Goal: Information Seeking & Learning: Learn about a topic

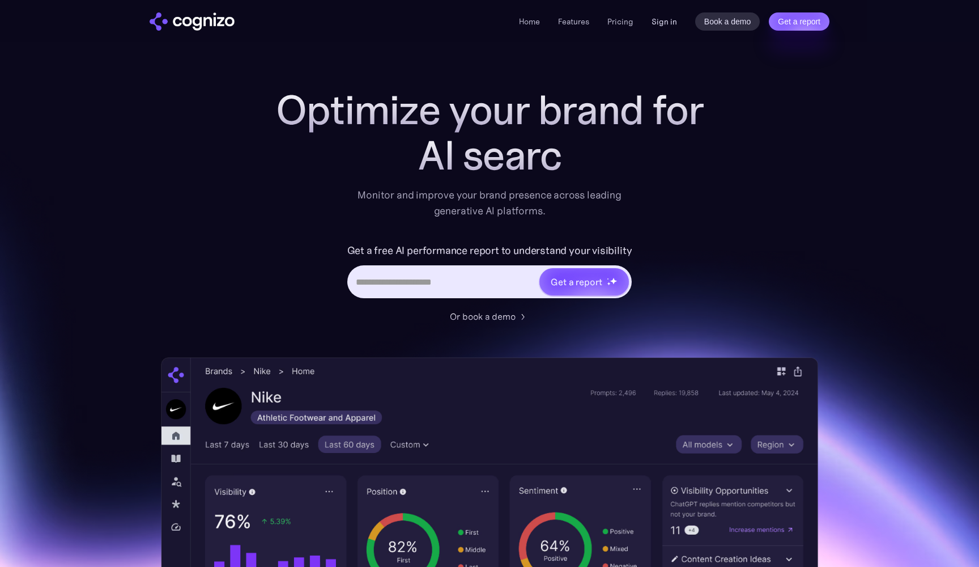
click at [666, 24] on link "Sign in" at bounding box center [664, 22] width 25 height 14
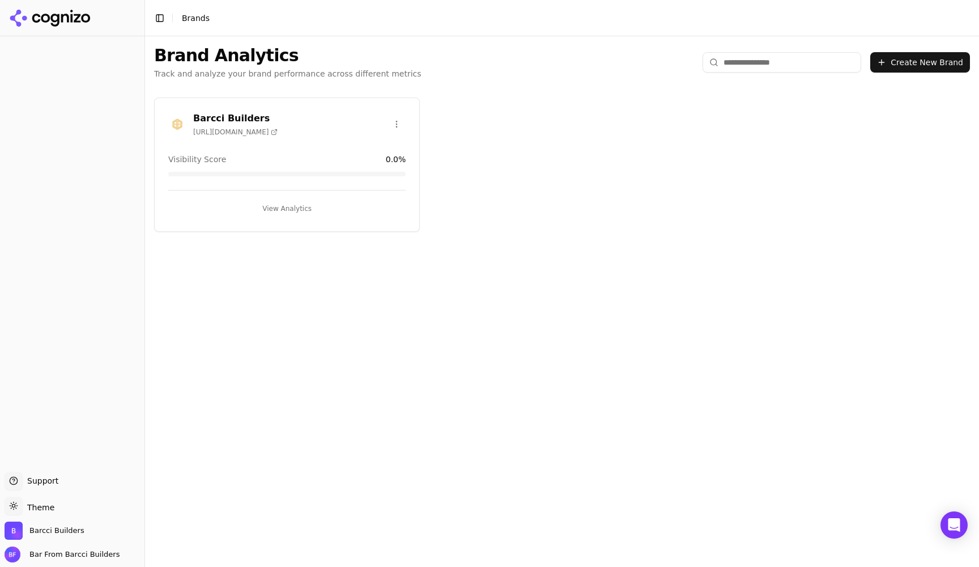
click at [330, 137] on div "Barcci Builders [URL][DOMAIN_NAME]" at bounding box center [287, 126] width 265 height 28
click at [291, 211] on button "View Analytics" at bounding box center [286, 208] width 237 height 18
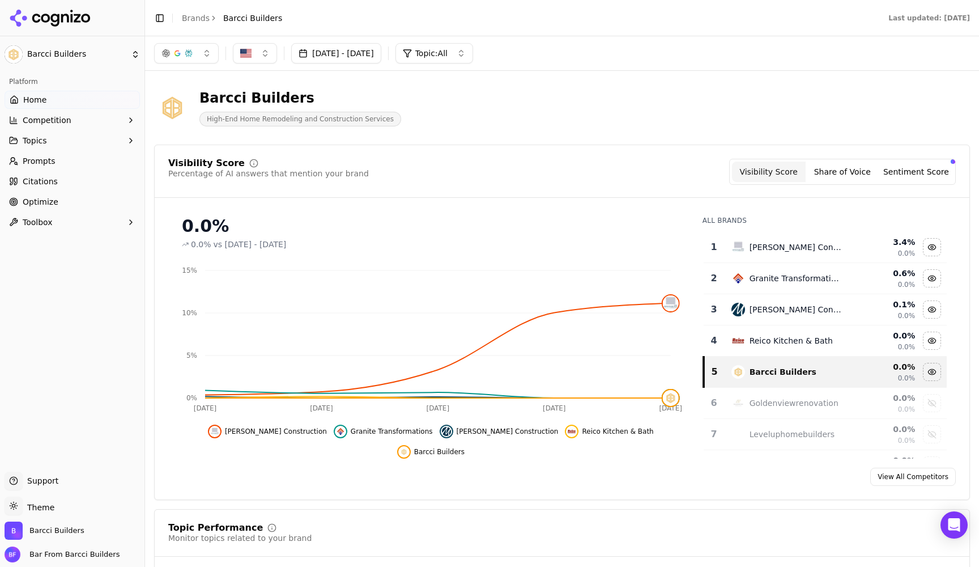
click at [31, 164] on span "Prompts" at bounding box center [39, 160] width 33 height 11
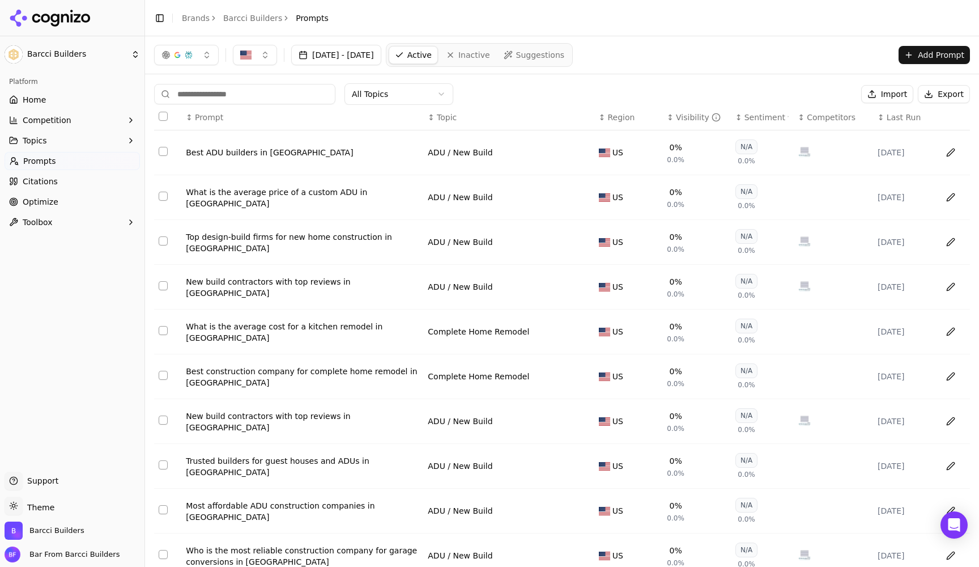
click at [68, 117] on button "Competition" at bounding box center [72, 120] width 135 height 18
click at [45, 211] on span "Prompts" at bounding box center [39, 215] width 33 height 11
click at [50, 241] on link "Citations" at bounding box center [72, 236] width 135 height 18
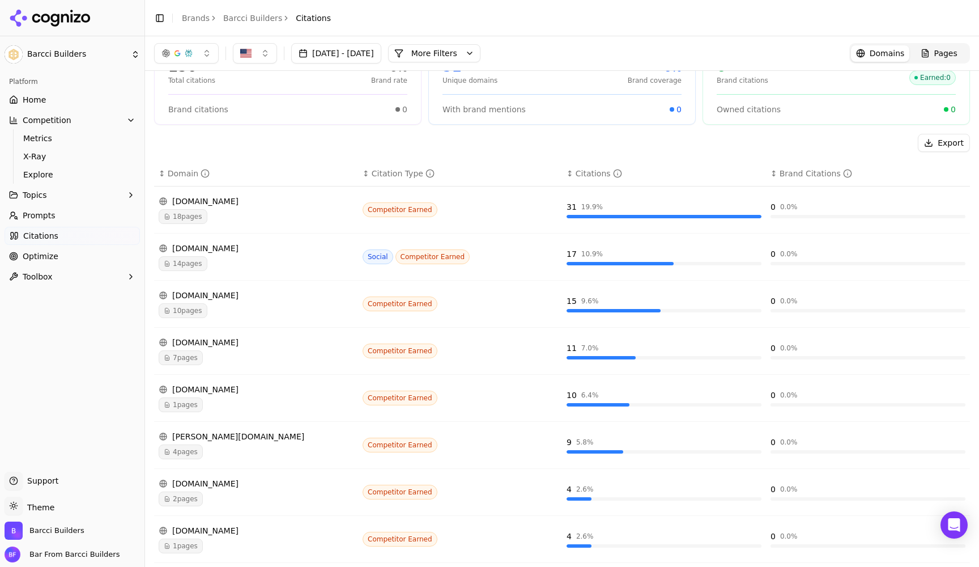
scroll to position [58, 0]
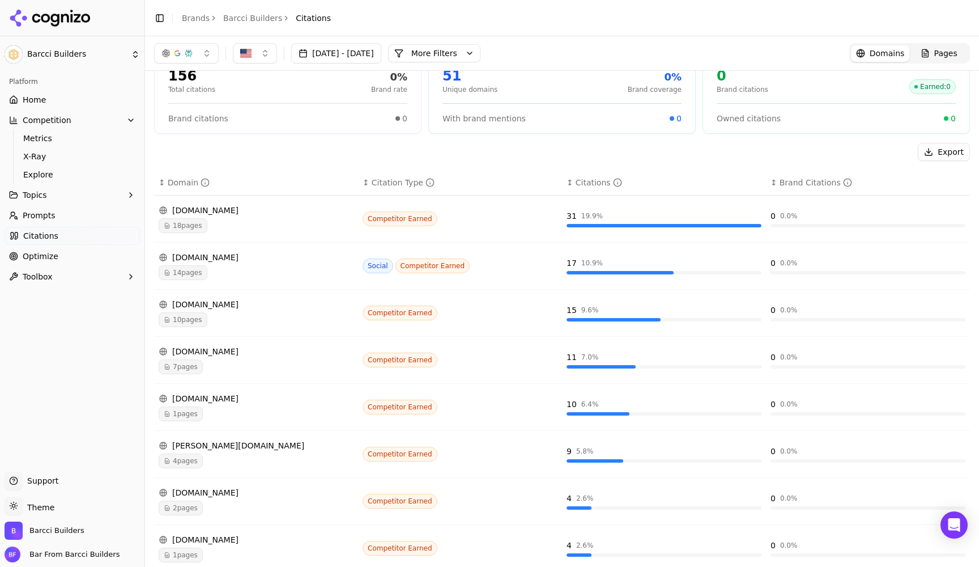
click at [197, 264] on div "reddit.com 14 pages" at bounding box center [256, 266] width 195 height 28
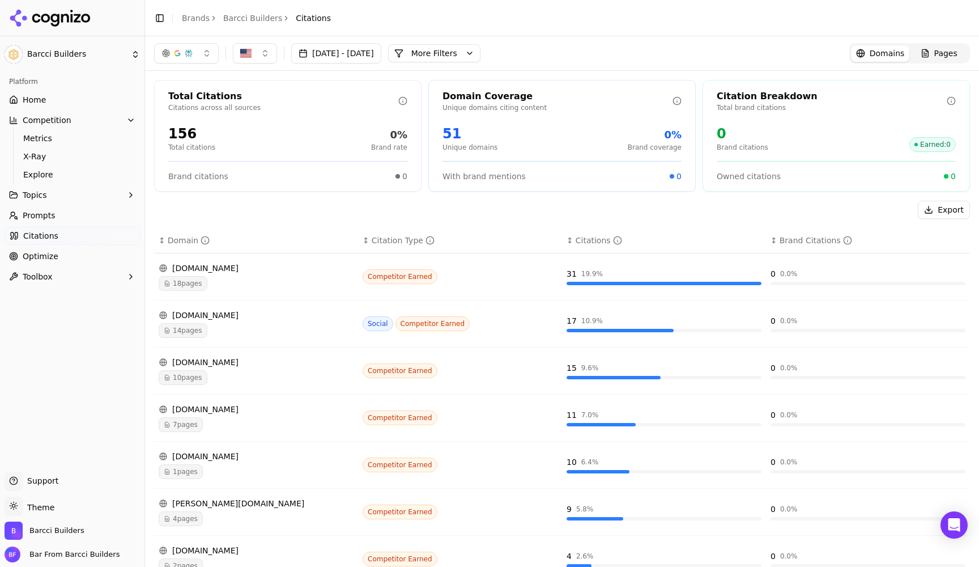
scroll to position [0, 0]
click at [67, 96] on link "Home" at bounding box center [72, 100] width 135 height 18
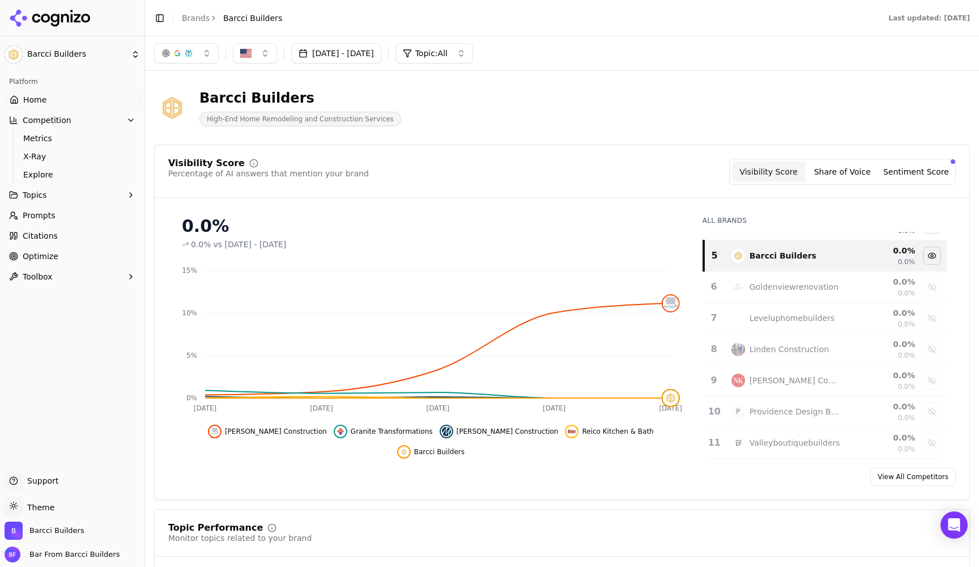
scroll to position [116, 0]
click at [933, 350] on div "Show linden construction data" at bounding box center [932, 349] width 17 height 17
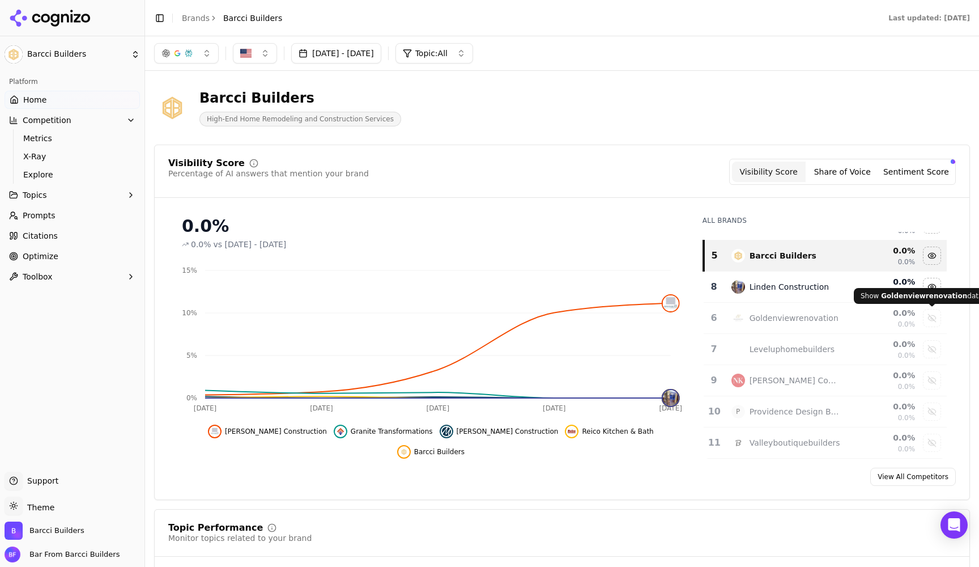
click at [933, 319] on div "Show goldenviewrenovation data" at bounding box center [932, 317] width 17 height 17
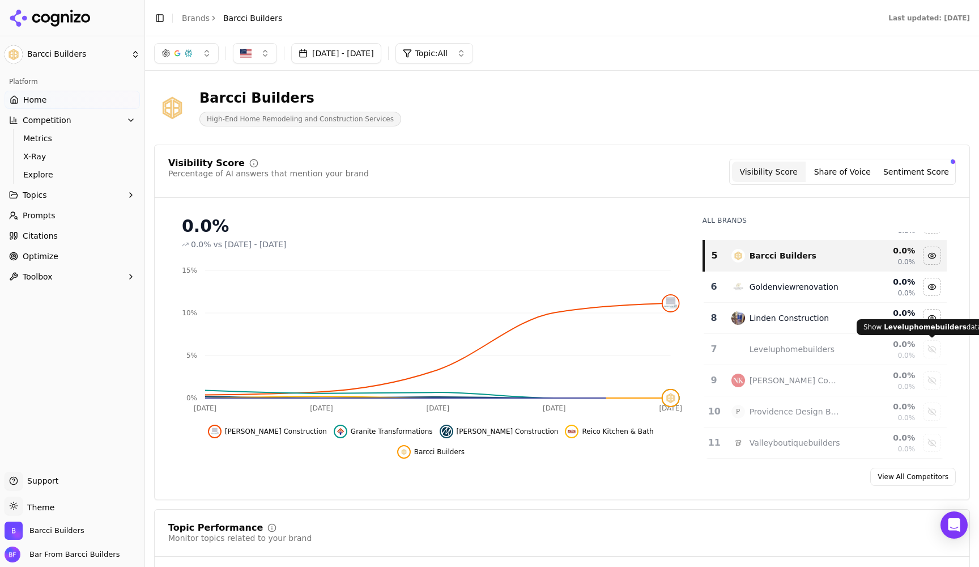
click at [929, 352] on div "Show leveluphomebuilders data" at bounding box center [932, 349] width 17 height 17
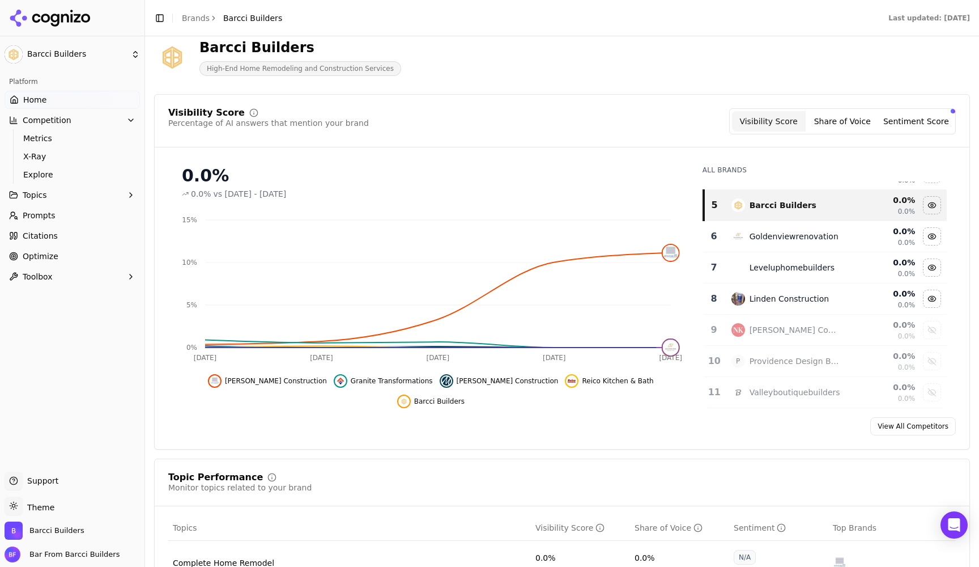
scroll to position [57, 0]
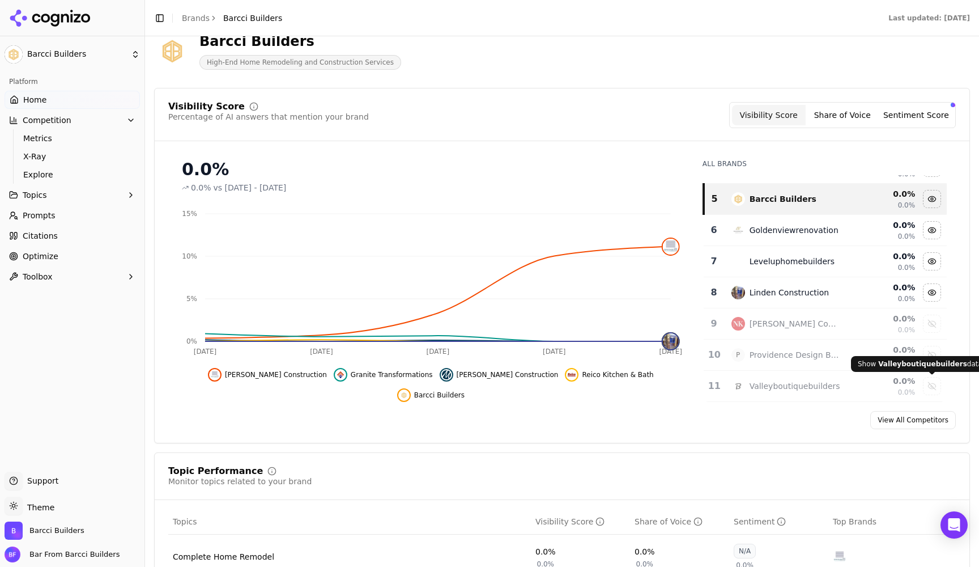
click at [931, 381] on div "Show valleyboutiquebuilders data" at bounding box center [932, 385] width 17 height 17
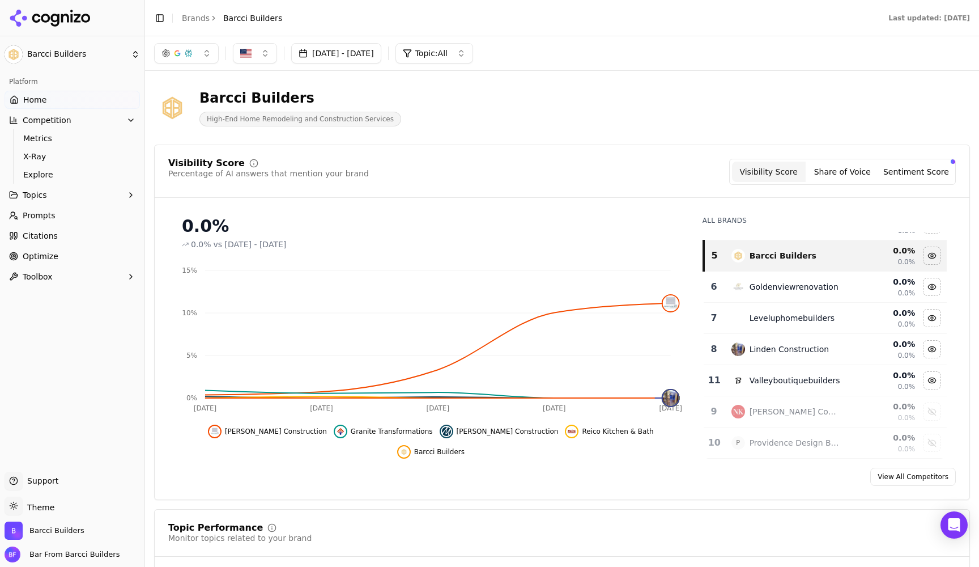
scroll to position [0, 0]
click at [914, 480] on link "View All Competitors" at bounding box center [913, 476] width 86 height 18
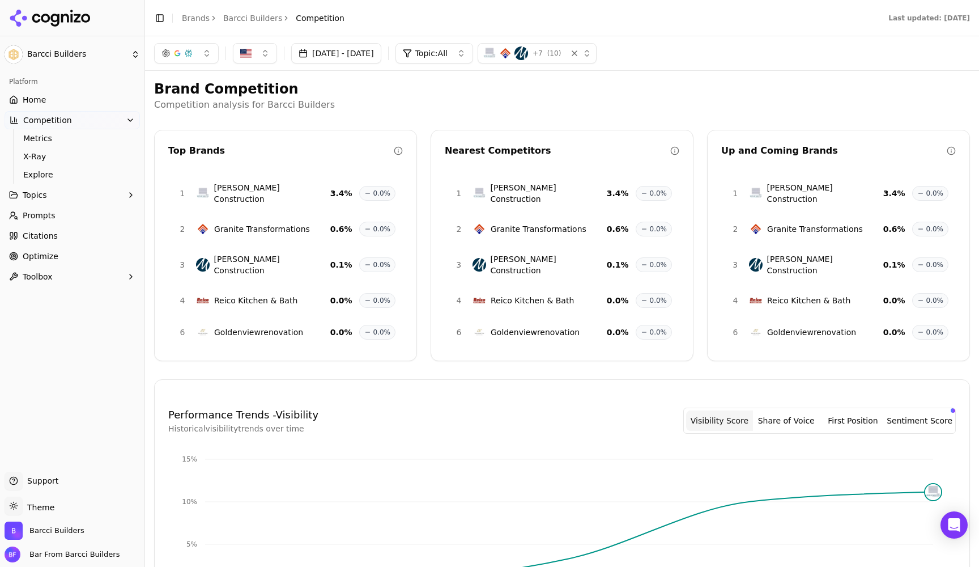
click at [261, 90] on h2 "Brand Competition" at bounding box center [562, 89] width 816 height 18
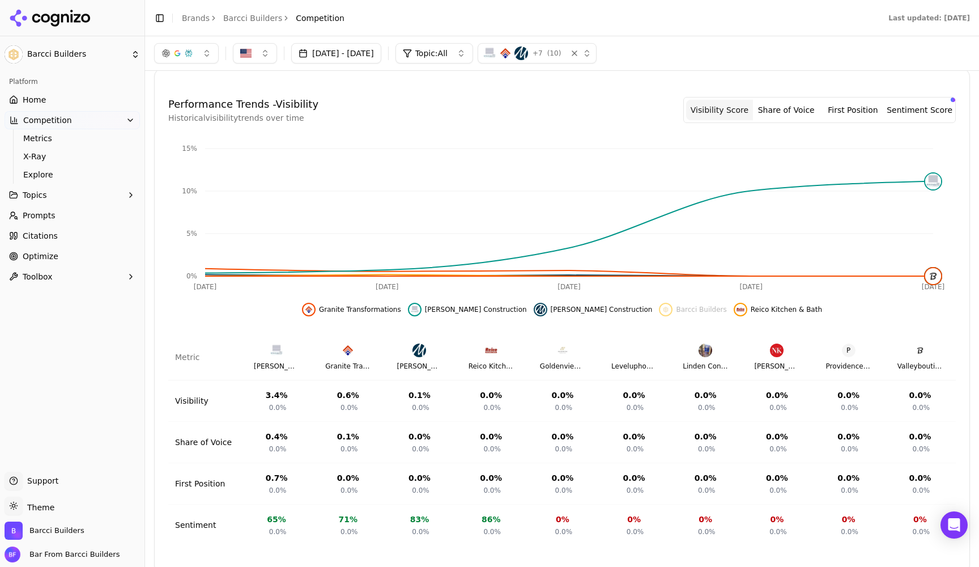
scroll to position [310, 0]
click at [676, 305] on span "Barcci Builders" at bounding box center [701, 309] width 50 height 9
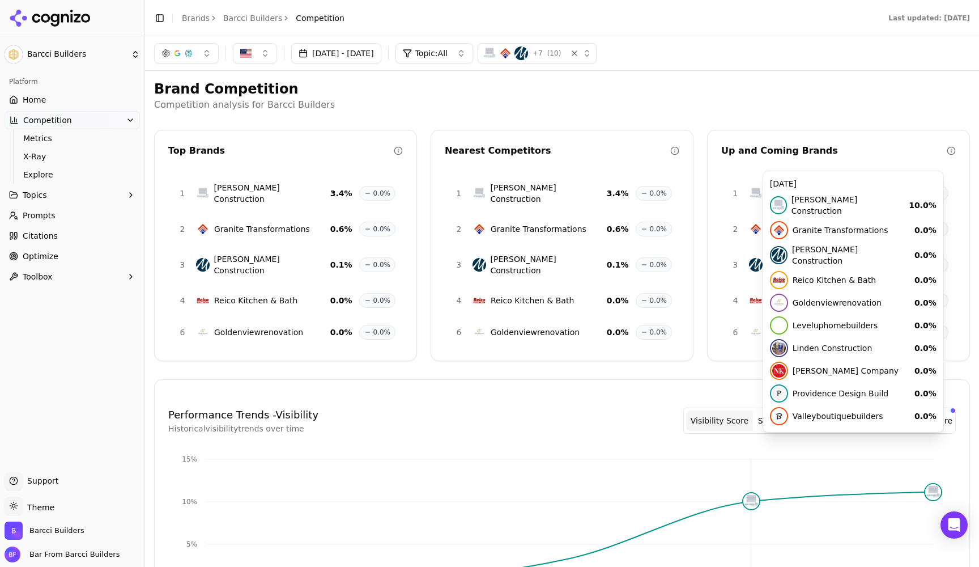
scroll to position [0, 0]
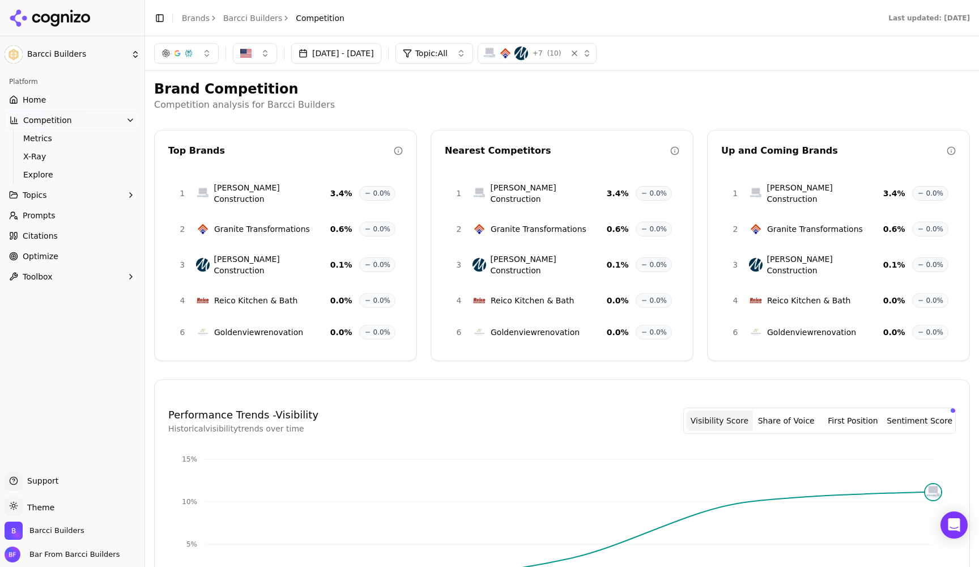
click at [801, 63] on div "Jul 23, 2025 - Aug 22, 2025 Topic: All + 7 ( 10 )" at bounding box center [562, 53] width 834 height 34
click at [43, 169] on span "Explore" at bounding box center [72, 174] width 99 height 11
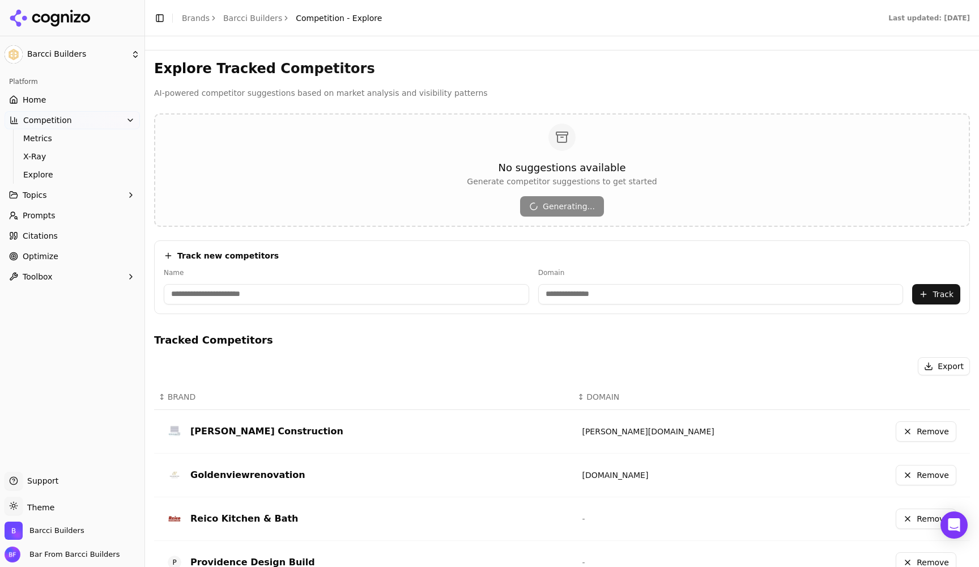
click at [252, 291] on input at bounding box center [346, 294] width 365 height 20
paste input "**********"
type input "**********"
click at [557, 293] on input at bounding box center [654, 294] width 321 height 20
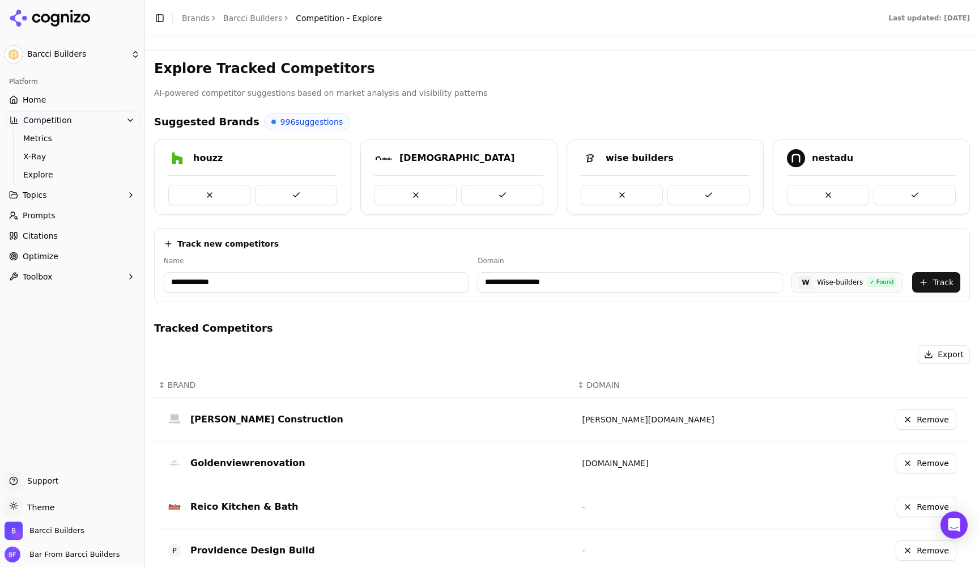
drag, startPoint x: 260, startPoint y: 283, endPoint x: 125, endPoint y: 284, distance: 135.4
click at [125, 284] on div "**********" at bounding box center [489, 283] width 979 height 567
click at [592, 286] on input "**********" at bounding box center [630, 282] width 305 height 20
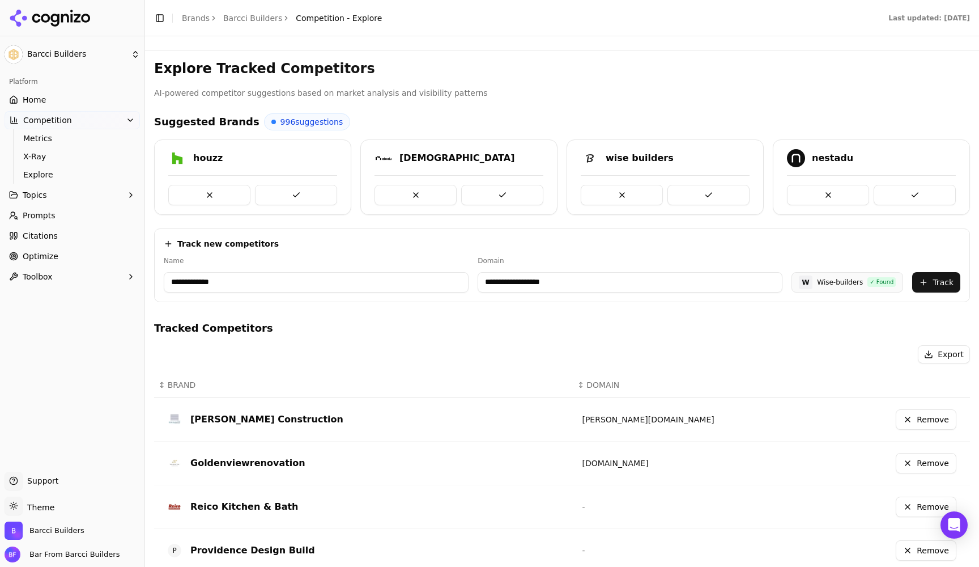
paste input "******"
click at [947, 285] on button "Track" at bounding box center [936, 282] width 48 height 20
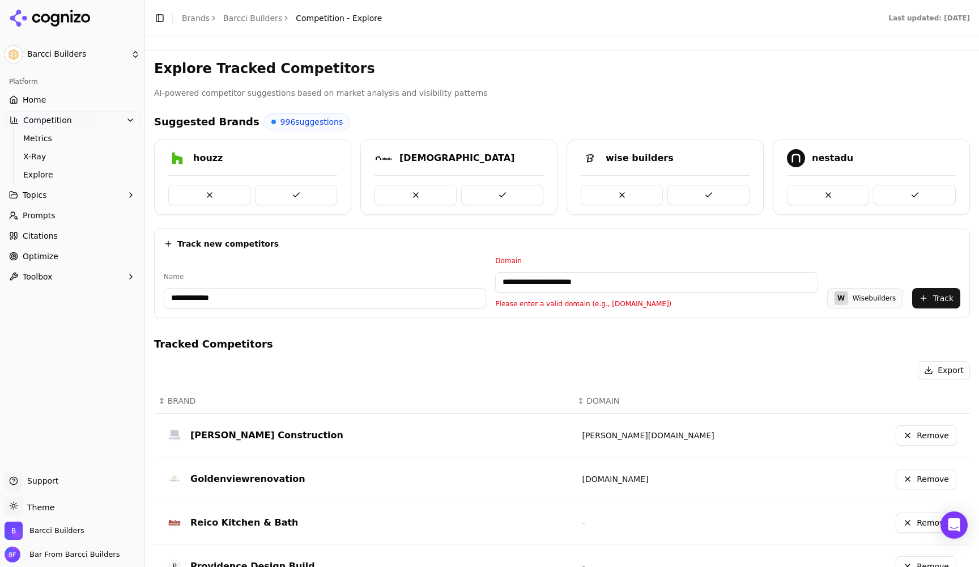
click at [956, 300] on button "Track" at bounding box center [936, 298] width 48 height 20
drag, startPoint x: 530, startPoint y: 284, endPoint x: 465, endPoint y: 284, distance: 65.7
click at [465, 284] on div "**********" at bounding box center [562, 282] width 797 height 52
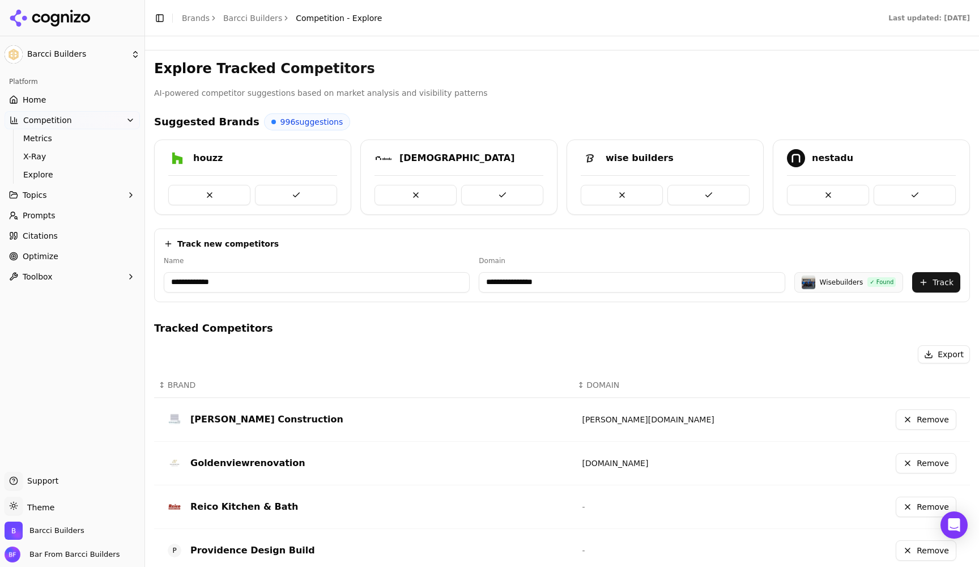
type input "**********"
click at [945, 281] on button "Track" at bounding box center [936, 282] width 48 height 20
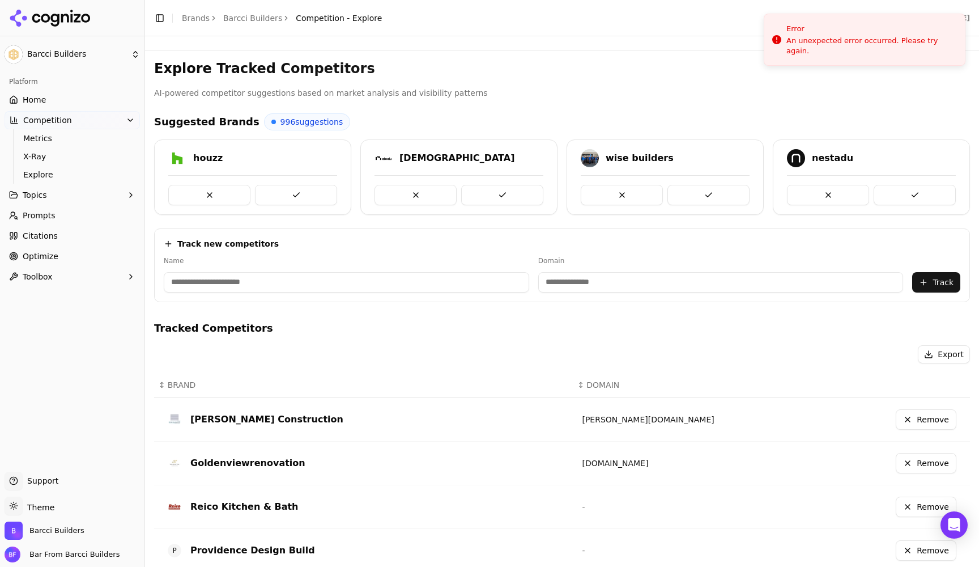
click at [33, 100] on span "Home" at bounding box center [34, 99] width 23 height 11
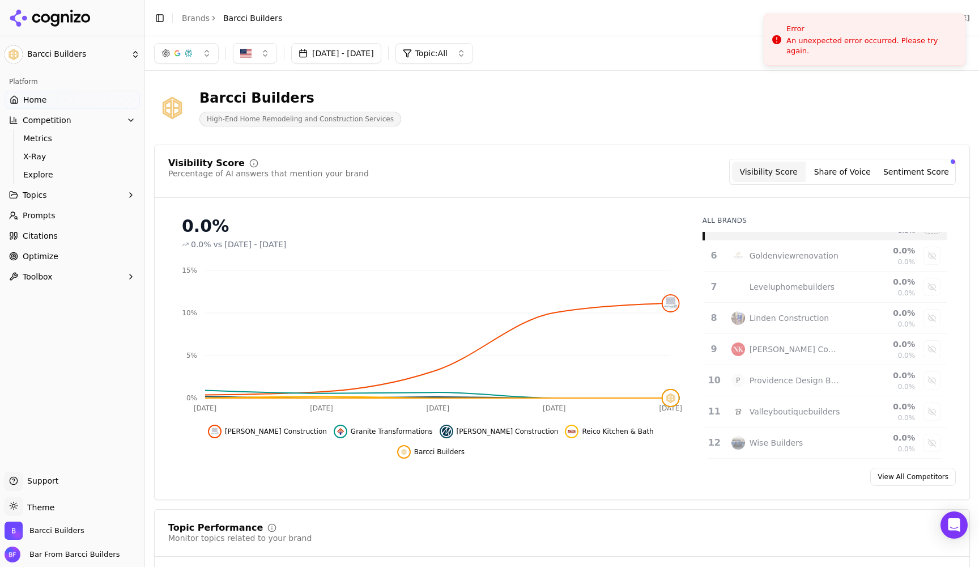
scroll to position [147, 0]
click at [934, 441] on div "Show wise builders data" at bounding box center [932, 442] width 17 height 17
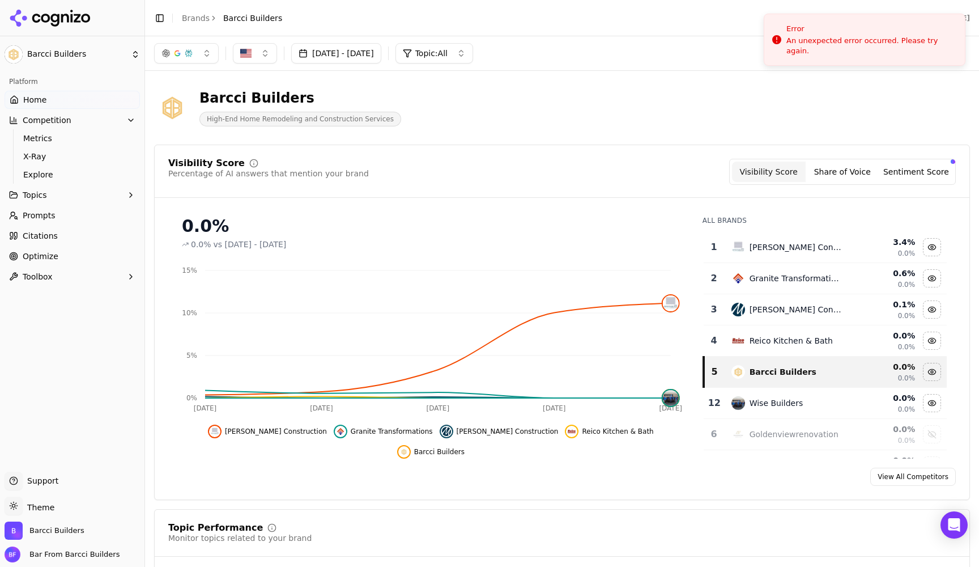
scroll to position [0, 0]
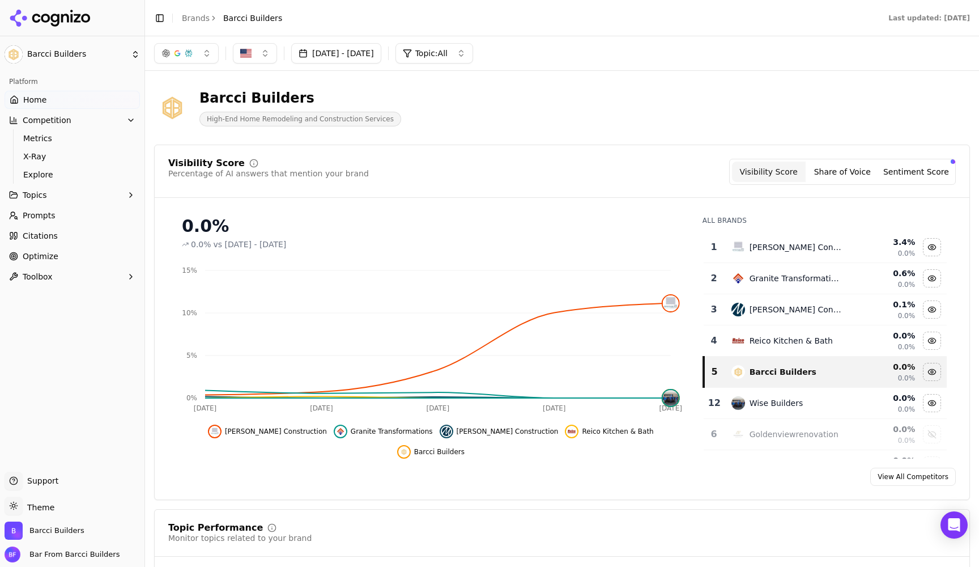
click at [37, 217] on span "Prompts" at bounding box center [39, 215] width 33 height 11
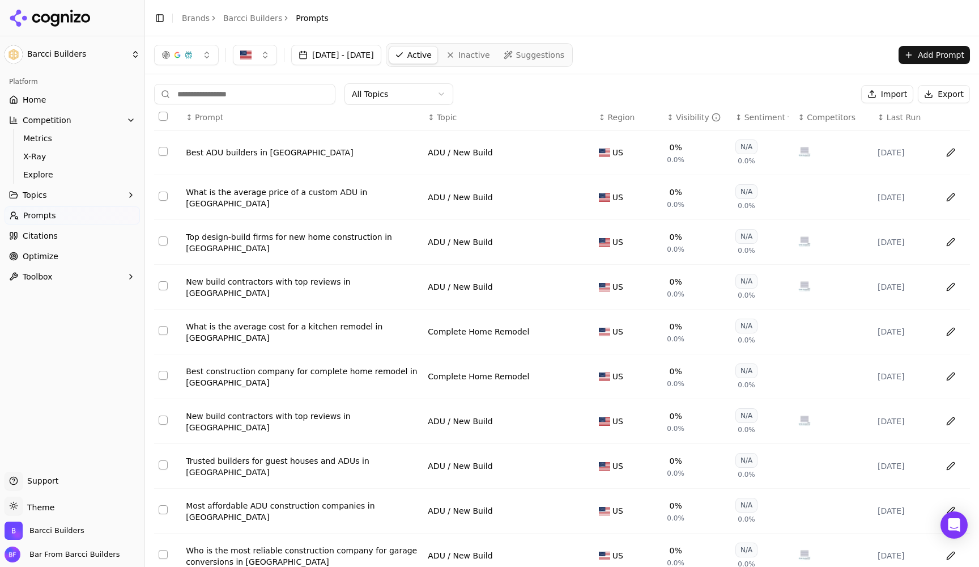
click at [925, 54] on button "Add Prompt" at bounding box center [934, 55] width 71 height 18
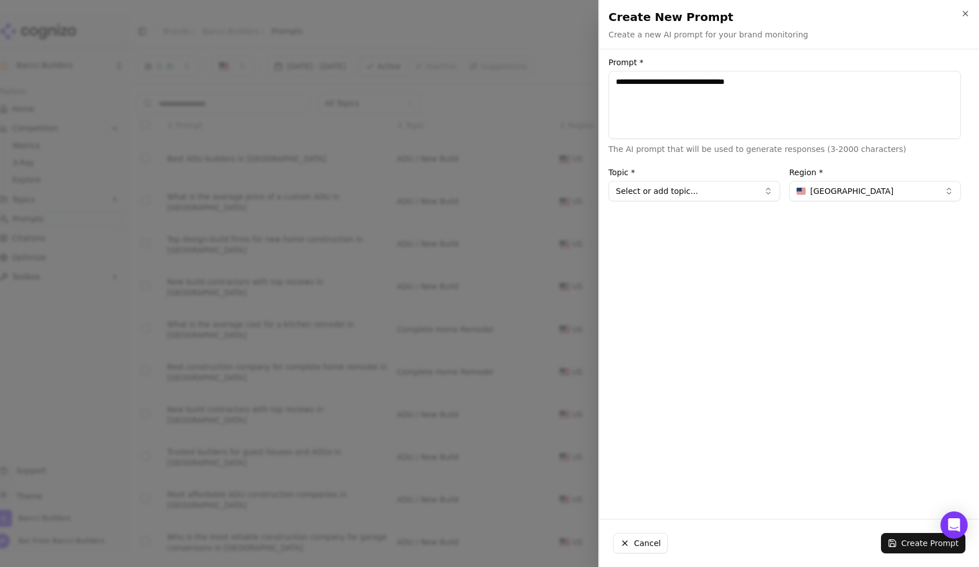
type textarea "**********"
click at [648, 186] on button "Select or add topic..." at bounding box center [694, 191] width 172 height 20
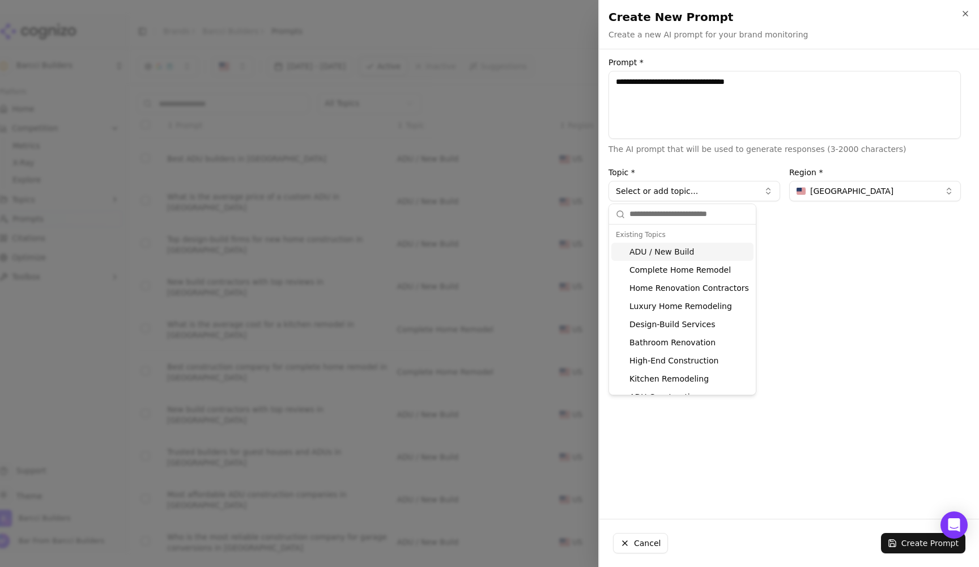
click at [668, 253] on div "ADU / New Build" at bounding box center [682, 251] width 142 height 18
type input "**********"
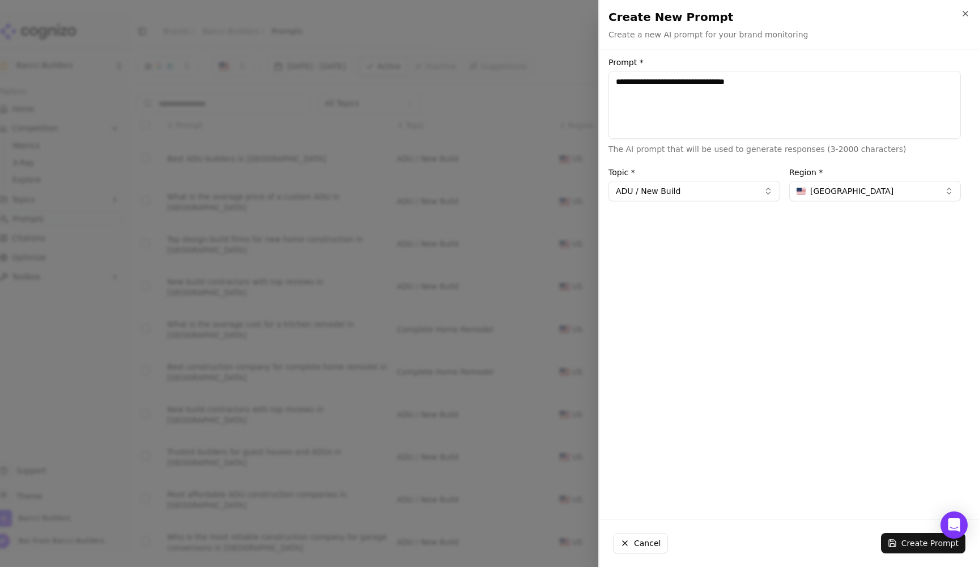
click at [910, 548] on button "Create Prompt" at bounding box center [923, 543] width 84 height 20
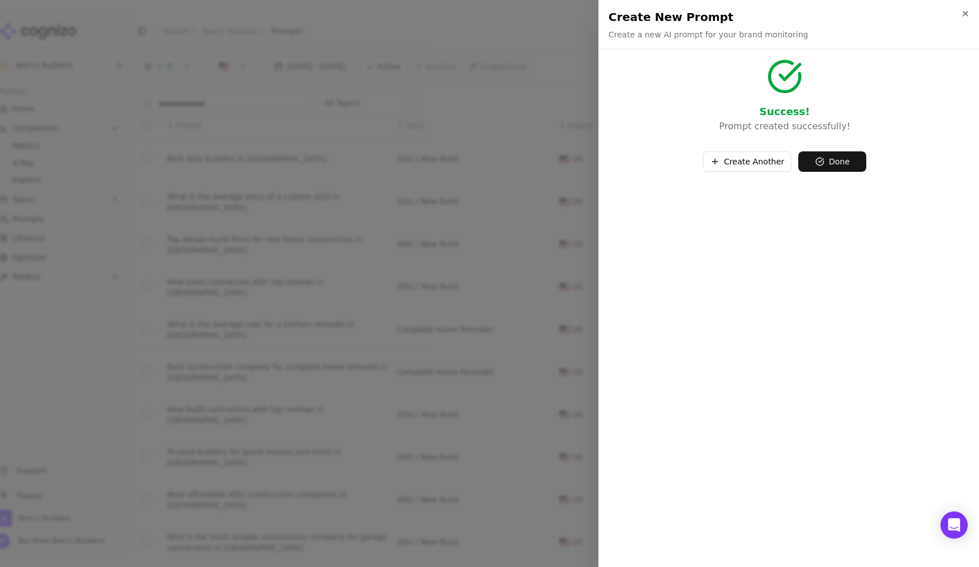
click at [837, 164] on button "Done" at bounding box center [832, 161] width 68 height 20
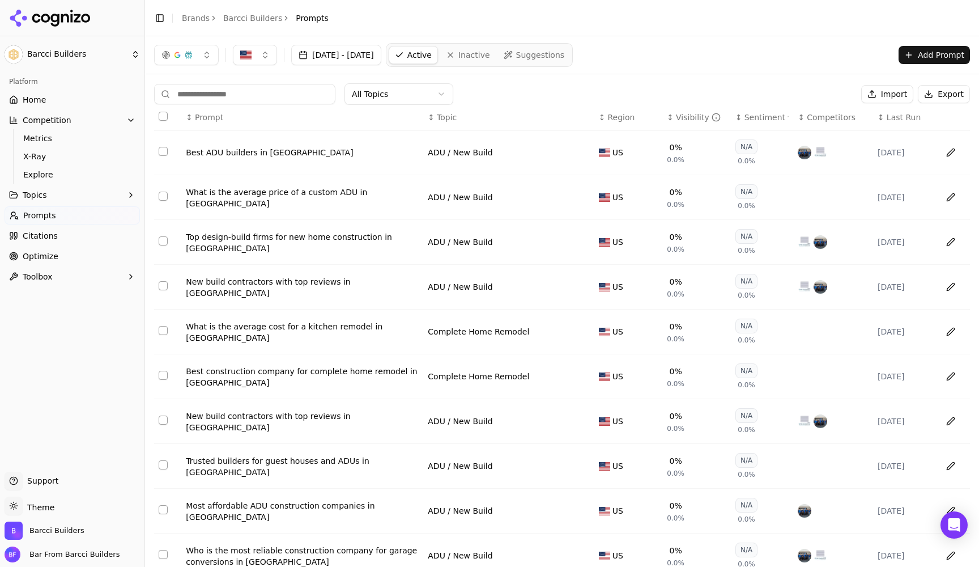
click at [237, 95] on input at bounding box center [244, 94] width 181 height 20
paste input "**********"
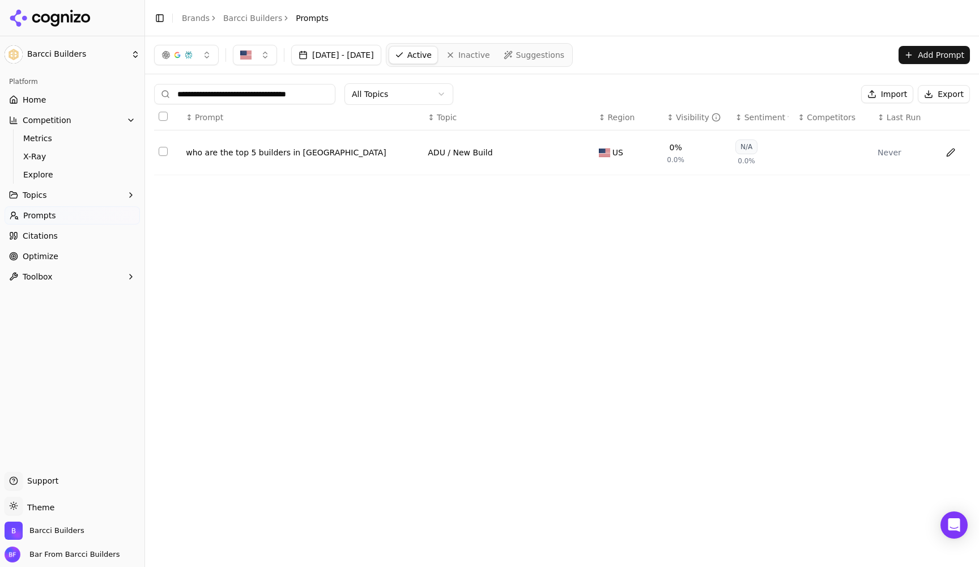
type input "**********"
click at [415, 150] on div "who are the top 5 builders in saratoga" at bounding box center [302, 152] width 233 height 11
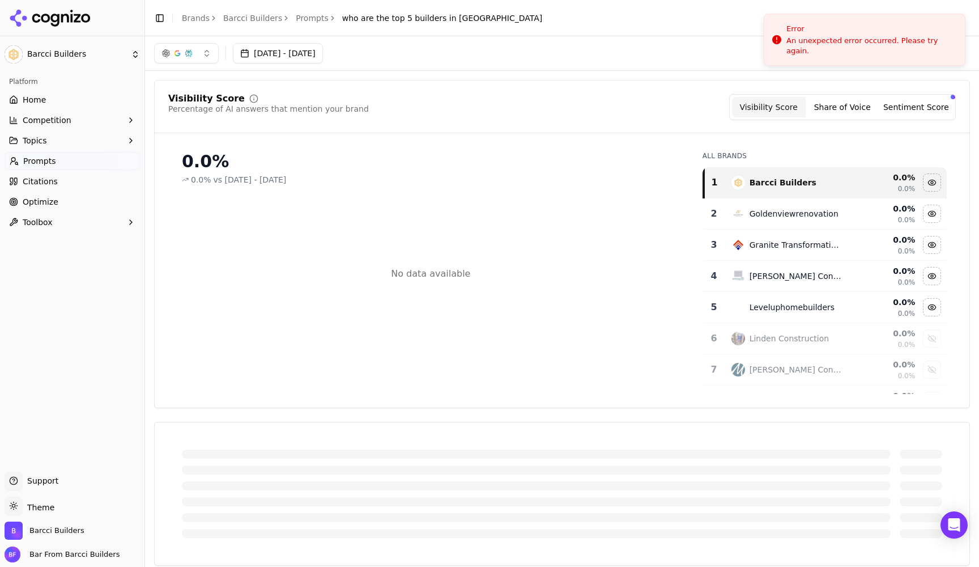
click at [525, 117] on div "Visibility Score Percentage of AI answers that mention your brand Visibility Sc…" at bounding box center [562, 107] width 788 height 26
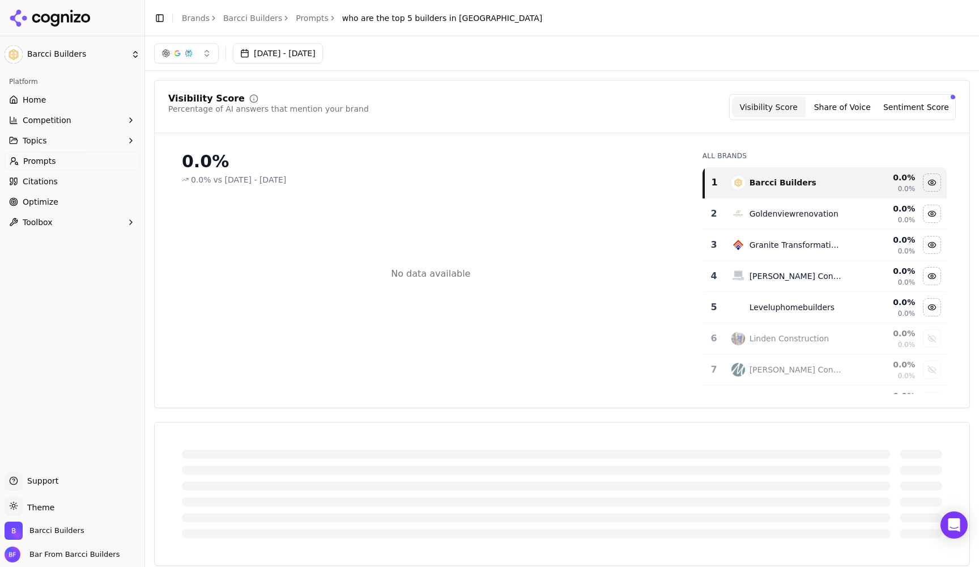
click at [39, 100] on span "Home" at bounding box center [34, 99] width 23 height 11
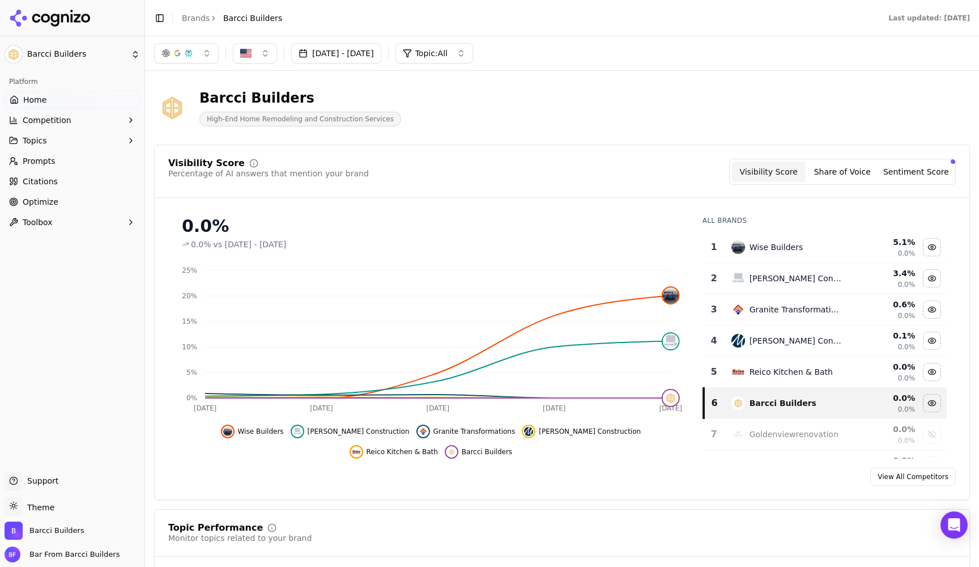
click at [784, 247] on div "Wise Builders" at bounding box center [777, 246] width 54 height 11
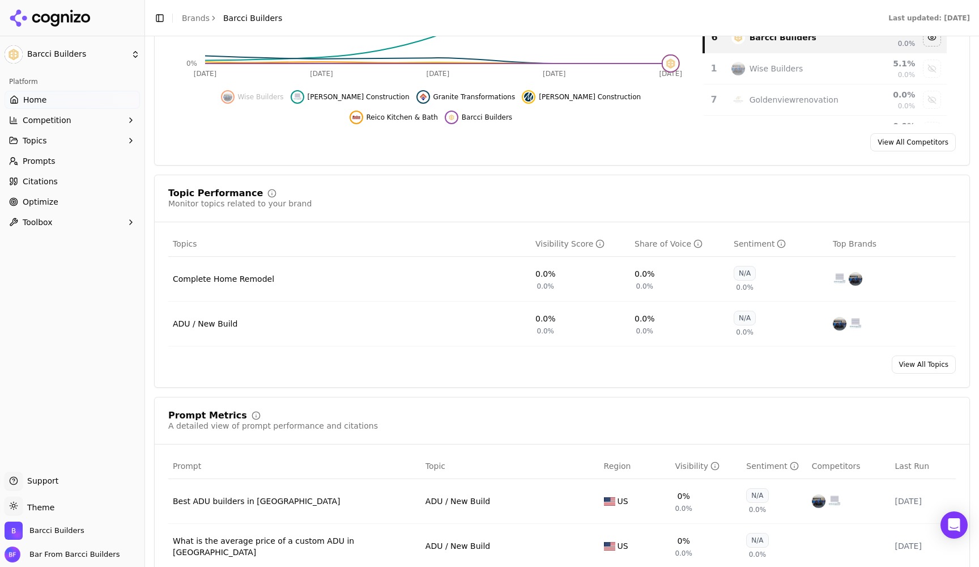
scroll to position [354, 0]
